Goal: Task Accomplishment & Management: Use online tool/utility

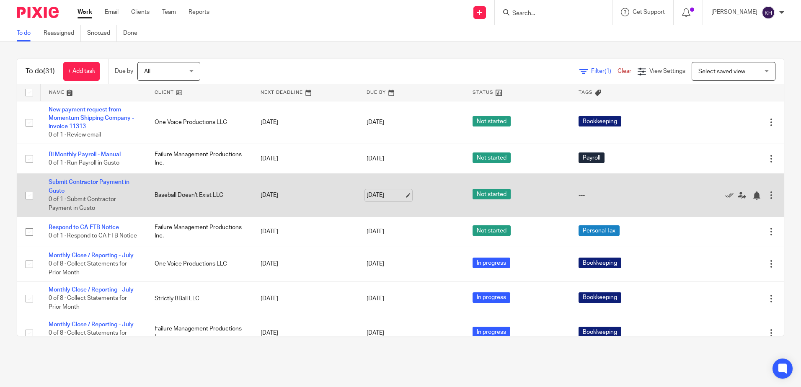
click at [367, 196] on link "Aug 20, 2025" at bounding box center [386, 195] width 38 height 9
click at [266, 194] on td "Aug 20, 2025" at bounding box center [305, 195] width 106 height 43
click at [96, 183] on link "Submit Contractor Payment in Gusto" at bounding box center [89, 186] width 81 height 14
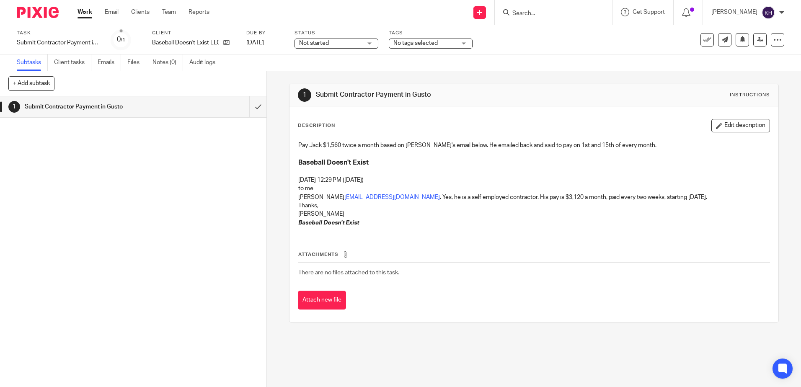
click at [434, 47] on span "No tags selected" at bounding box center [425, 43] width 63 height 9
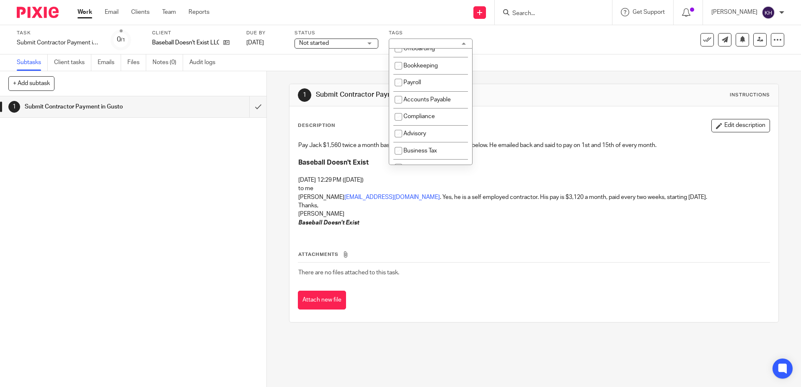
scroll to position [84, 0]
click at [399, 80] on input "checkbox" at bounding box center [399, 75] width 16 height 16
checkbox input "true"
click at [328, 71] on div "1 Submit Contractor Payment in Gusto Instructions Description Edit description …" at bounding box center [533, 203] width 489 height 264
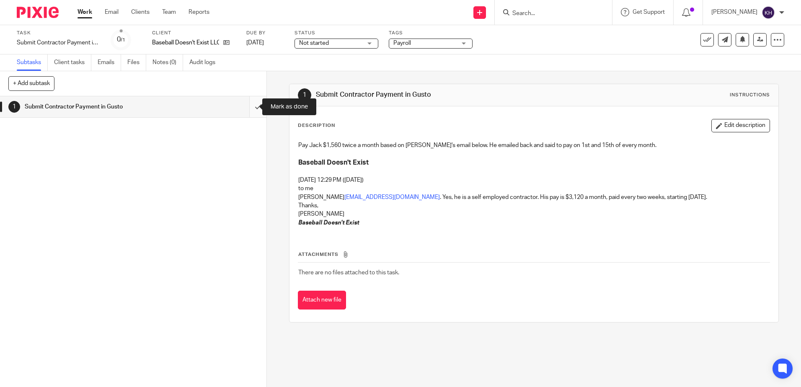
click at [250, 106] on input "submit" at bounding box center [133, 106] width 267 height 21
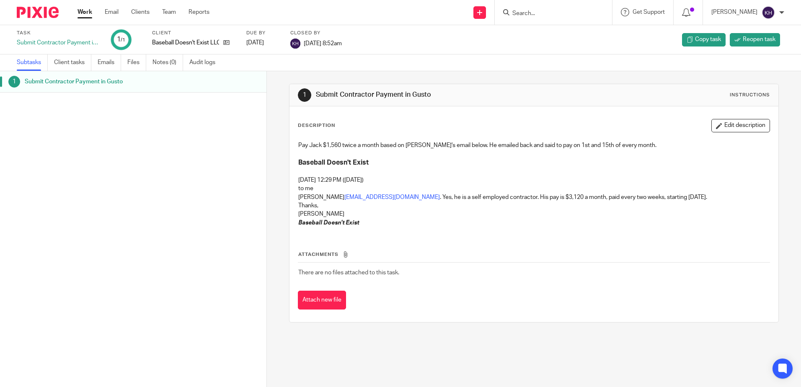
click at [88, 10] on link "Work" at bounding box center [85, 12] width 15 height 8
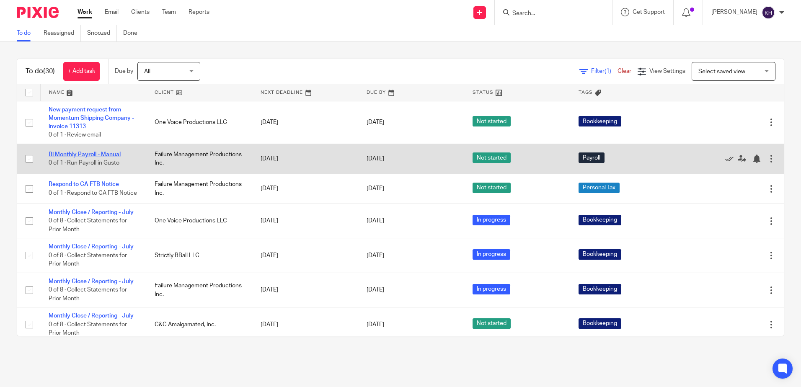
click at [99, 154] on link "Bi Monthly Payroll - Manual" at bounding box center [85, 155] width 72 height 6
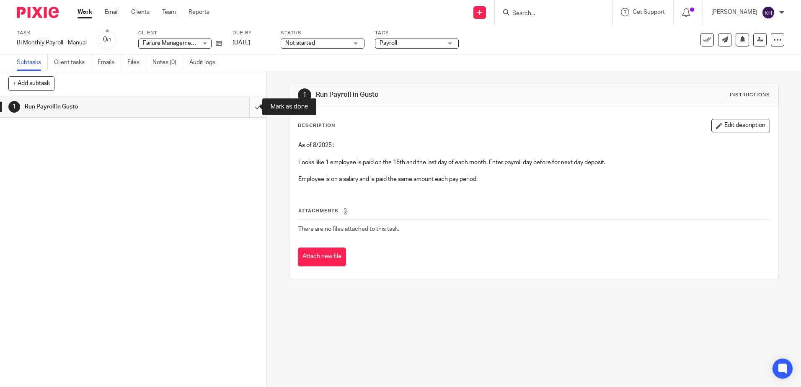
click at [250, 106] on input "submit" at bounding box center [133, 106] width 267 height 21
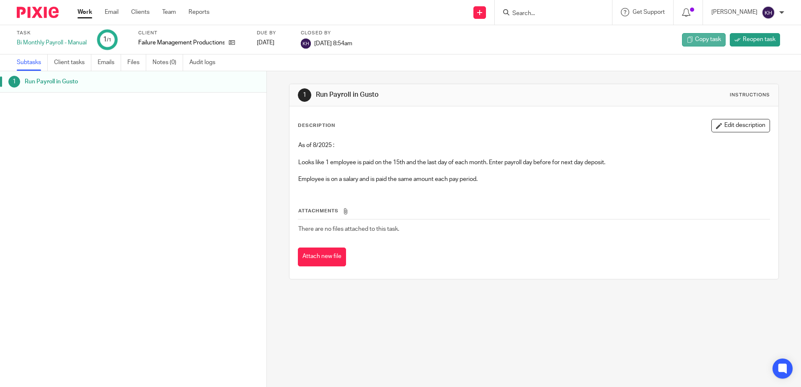
click at [704, 41] on span "Copy task" at bounding box center [708, 39] width 26 height 8
click at [753, 43] on span "Reopen task" at bounding box center [759, 39] width 33 height 8
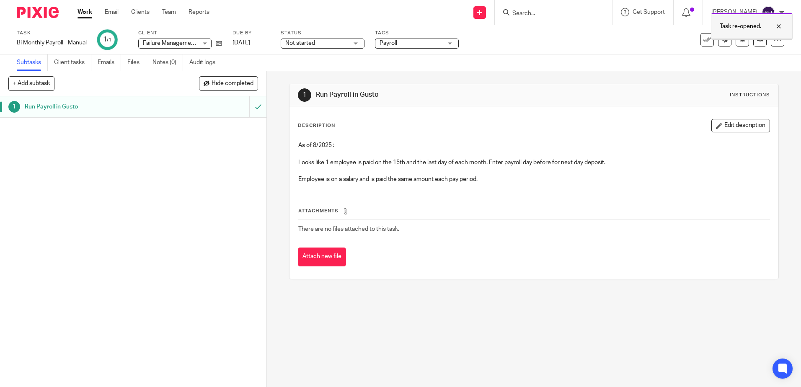
click at [780, 23] on div at bounding box center [772, 26] width 23 height 10
click at [775, 44] on div at bounding box center [777, 39] width 13 height 13
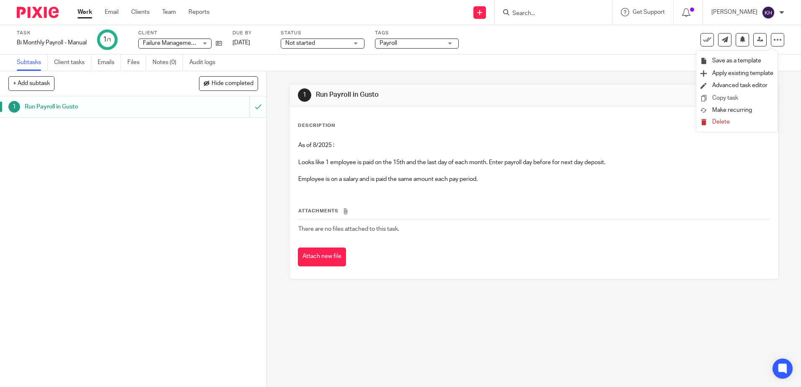
click at [731, 96] on link "Copy task" at bounding box center [725, 98] width 26 height 6
click at [774, 43] on icon at bounding box center [778, 40] width 8 height 8
click at [586, 107] on div "Description Edit description As of 8/2025 : Looks like 1 employee is paid on th…" at bounding box center [534, 192] width 489 height 173
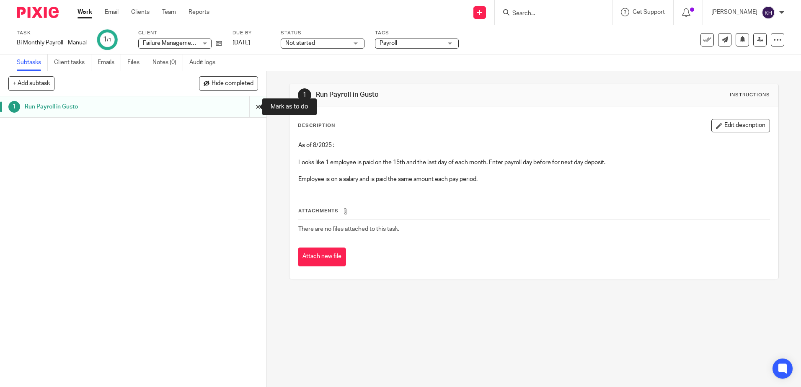
click at [249, 105] on input "submit" at bounding box center [133, 106] width 267 height 21
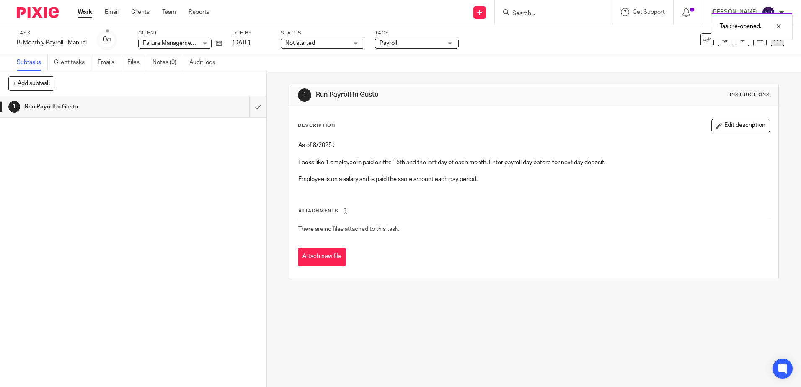
click at [773, 46] on div at bounding box center [777, 39] width 13 height 13
click at [85, 10] on link "Work" at bounding box center [85, 12] width 15 height 8
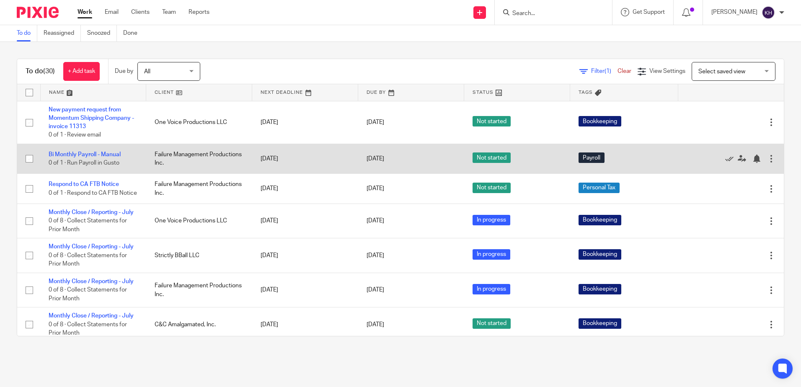
click at [31, 157] on input "checkbox" at bounding box center [29, 159] width 16 height 16
click at [767, 156] on div at bounding box center [771, 159] width 8 height 8
click at [656, 155] on td "Payroll" at bounding box center [624, 159] width 108 height 30
click at [31, 159] on input "checkbox" at bounding box center [29, 159] width 16 height 16
checkbox input "false"
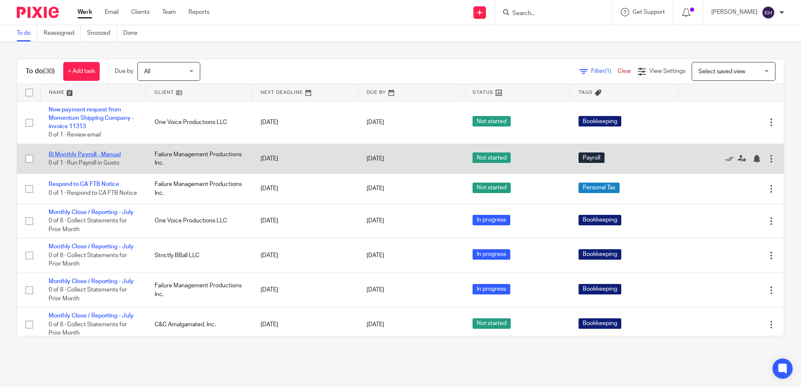
drag, startPoint x: 127, startPoint y: 161, endPoint x: 85, endPoint y: 154, distance: 42.4
click at [85, 154] on link "Bi Monthly Payroll - Manual" at bounding box center [85, 155] width 72 height 6
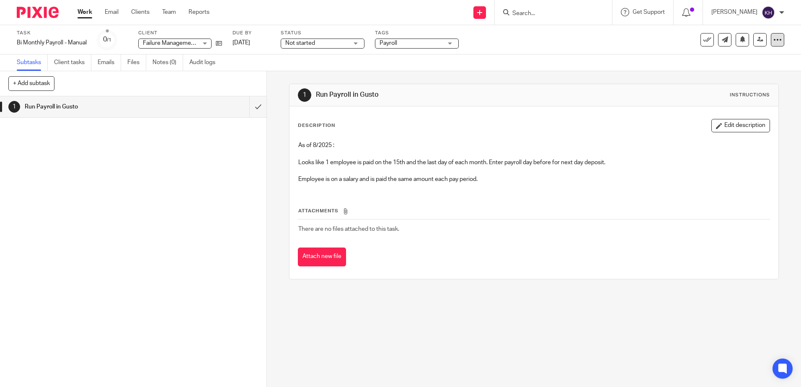
click at [774, 40] on icon at bounding box center [778, 40] width 8 height 8
click at [733, 110] on span "Make recurring" at bounding box center [732, 110] width 40 height 6
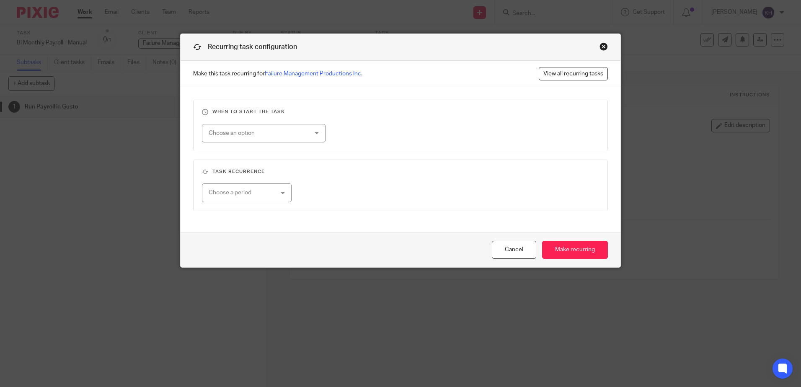
click at [316, 134] on div "Choose an option" at bounding box center [264, 133] width 124 height 19
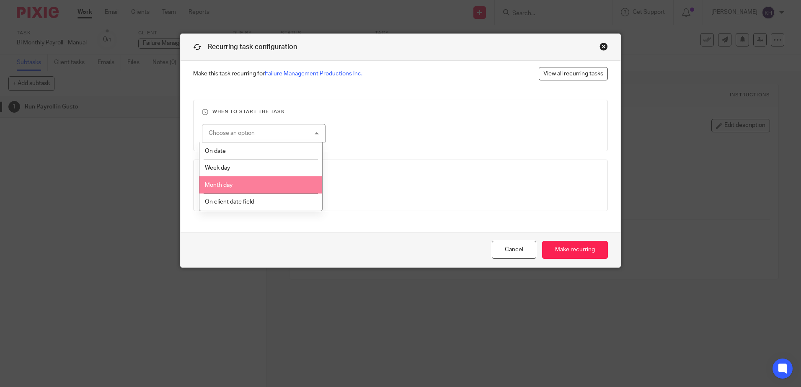
click at [233, 187] on li "Month day" at bounding box center [260, 184] width 123 height 17
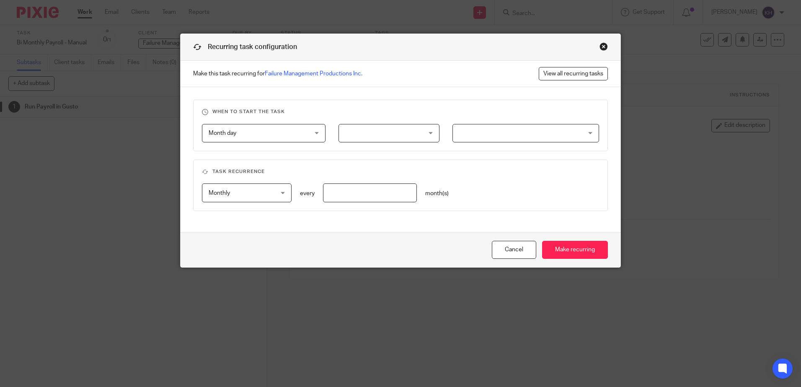
click at [377, 132] on div at bounding box center [389, 133] width 101 height 19
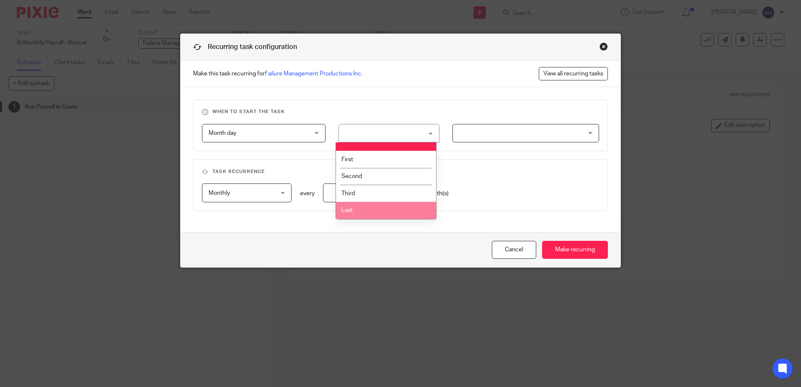
click at [430, 215] on li "Last" at bounding box center [386, 210] width 100 height 17
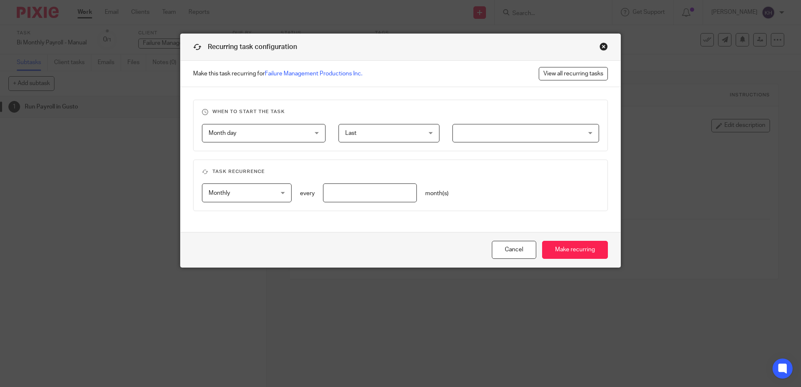
click at [416, 133] on span "Last" at bounding box center [382, 133] width 75 height 18
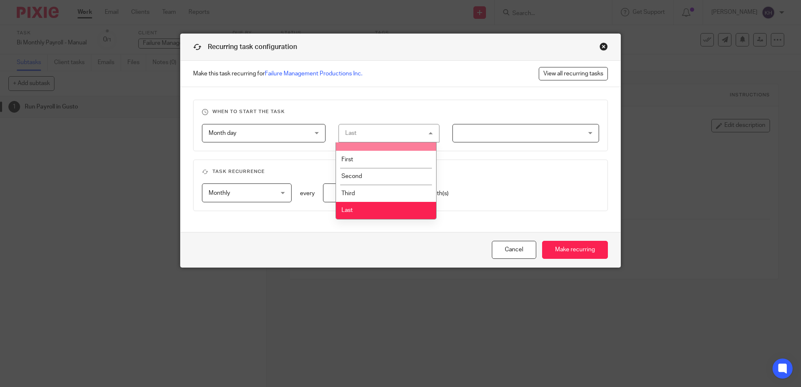
click at [360, 148] on li at bounding box center [386, 146] width 100 height 8
